Goal: Navigation & Orientation: Find specific page/section

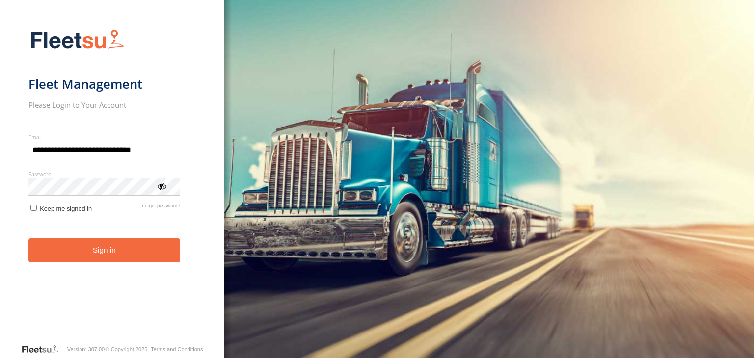
click at [107, 258] on button "Sign in" at bounding box center [104, 250] width 152 height 24
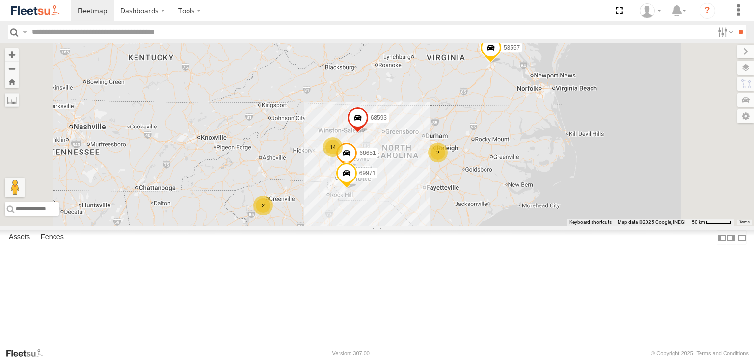
click at [273, 215] on div "2" at bounding box center [263, 206] width 20 height 20
